Goal: Transaction & Acquisition: Purchase product/service

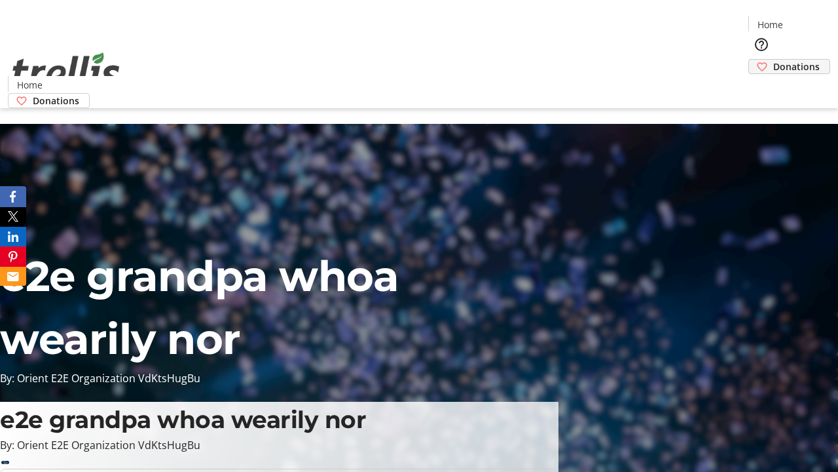
click at [773, 60] on span "Donations" at bounding box center [796, 67] width 46 height 14
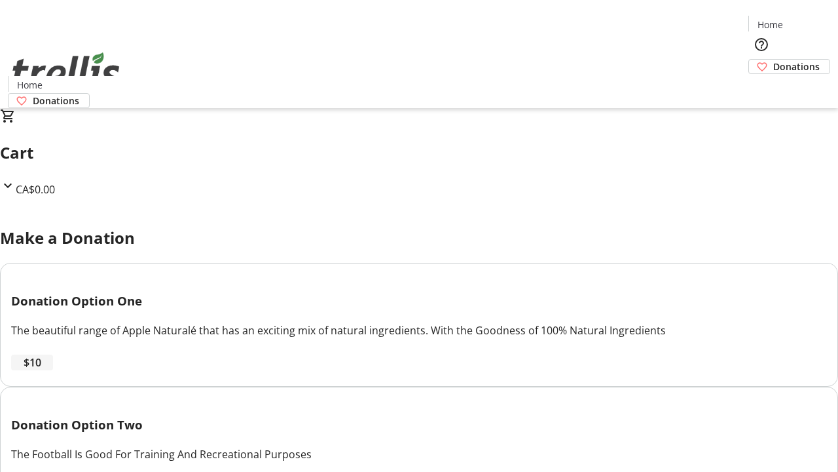
click at [41, 370] on span "$10" at bounding box center [33, 362] width 18 height 16
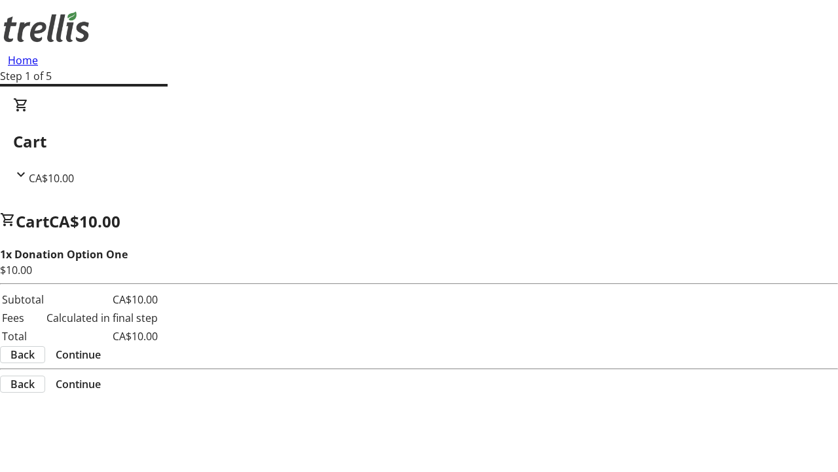
select select "CA"
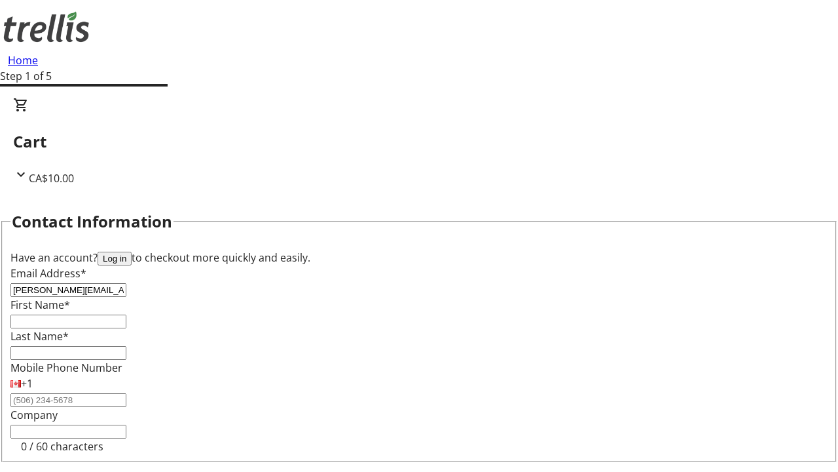
type input "[PERSON_NAME][EMAIL_ADDRESS][DOMAIN_NAME]"
type input "[PERSON_NAME]"
type input "Quitzon"
type input "[STREET_ADDRESS][PERSON_NAME]"
type input "Kelowna"
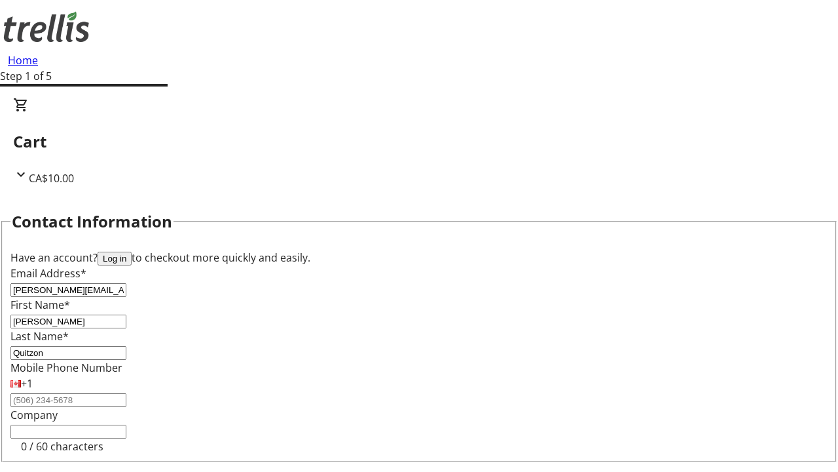
select select "BC"
type input "Kelowna"
type input "V1Y 0C2"
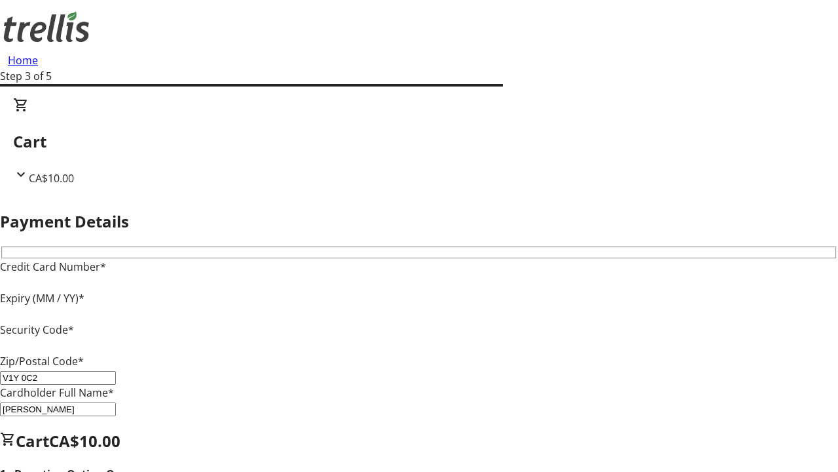
type input "V1Y 0C2"
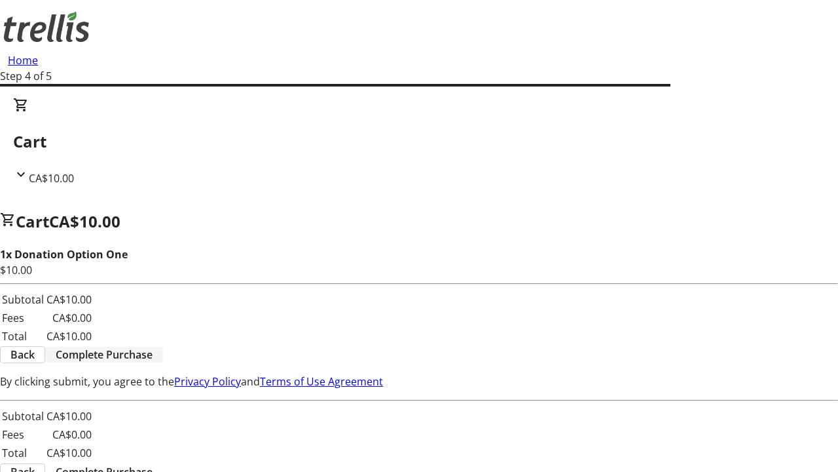
click at [153, 346] on span "Complete Purchase" at bounding box center [104, 354] width 97 height 16
